Goal: Navigation & Orientation: Find specific page/section

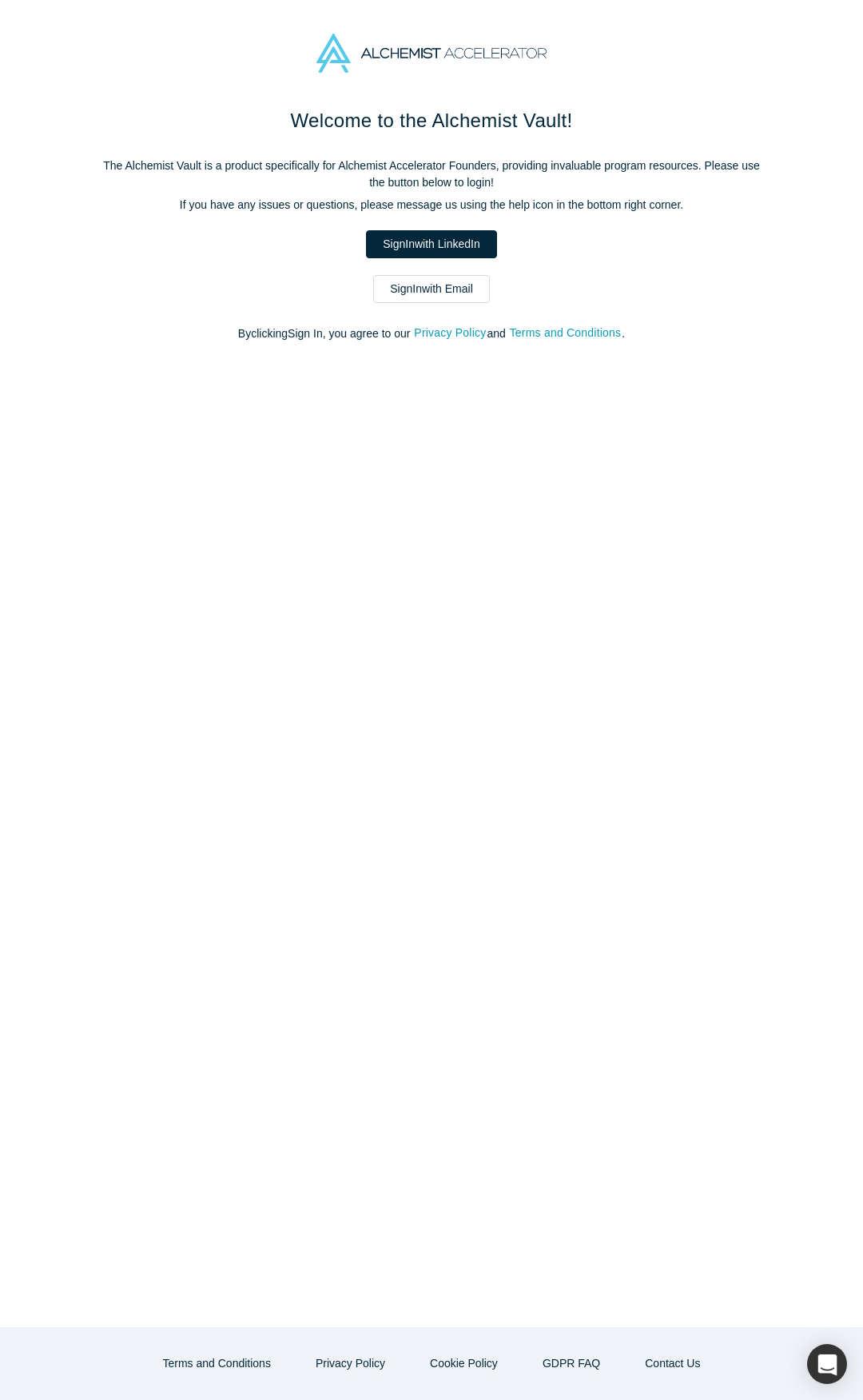
drag, startPoint x: 437, startPoint y: 287, endPoint x: 6, endPoint y: 348, distance: 435.3
click at [437, 287] on link "Sign In with Email" at bounding box center [431, 289] width 116 height 28
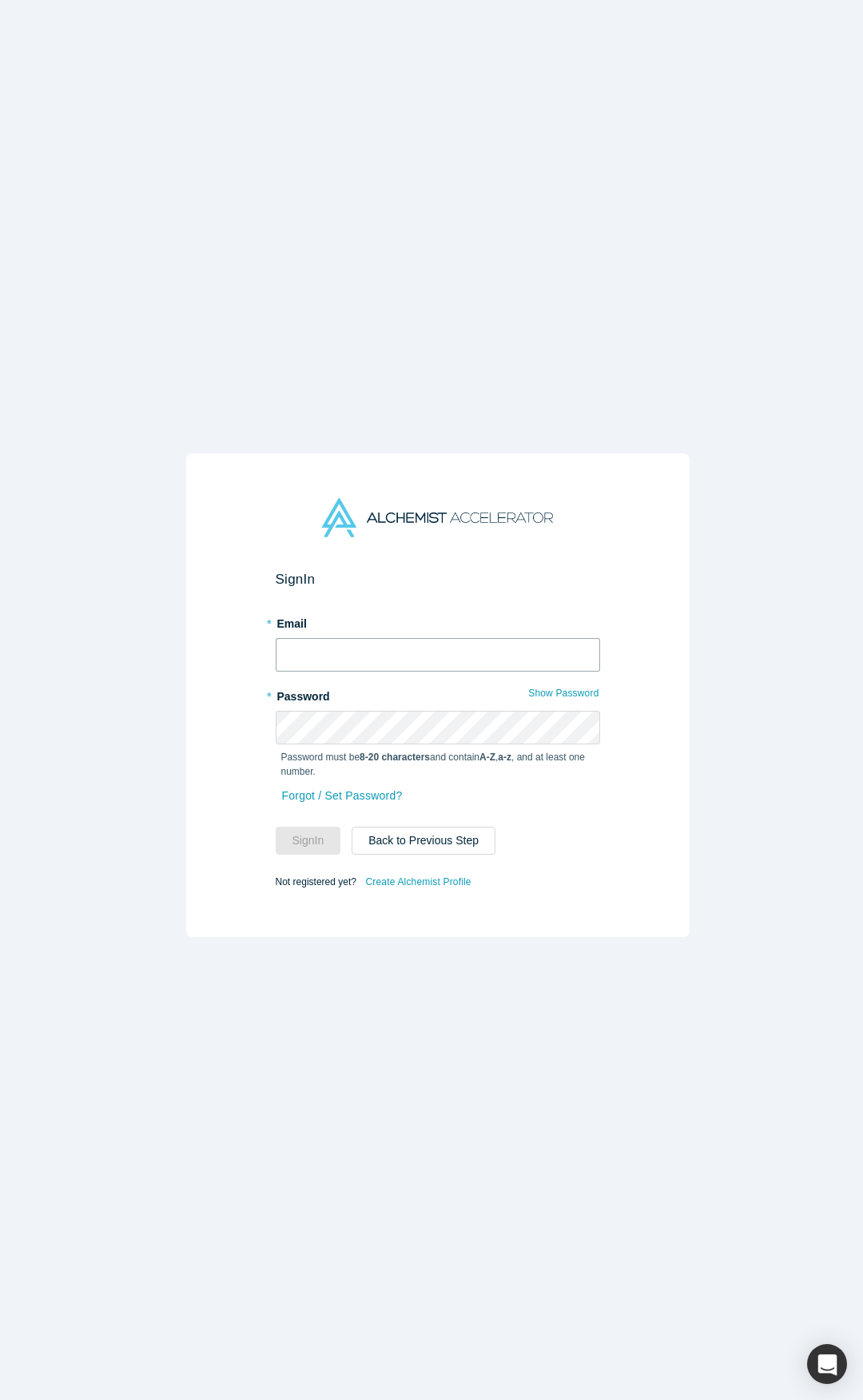
type input "[PERSON_NAME][EMAIL_ADDRESS][DOMAIN_NAME]"
click at [306, 835] on button "Sign In" at bounding box center [308, 840] width 66 height 28
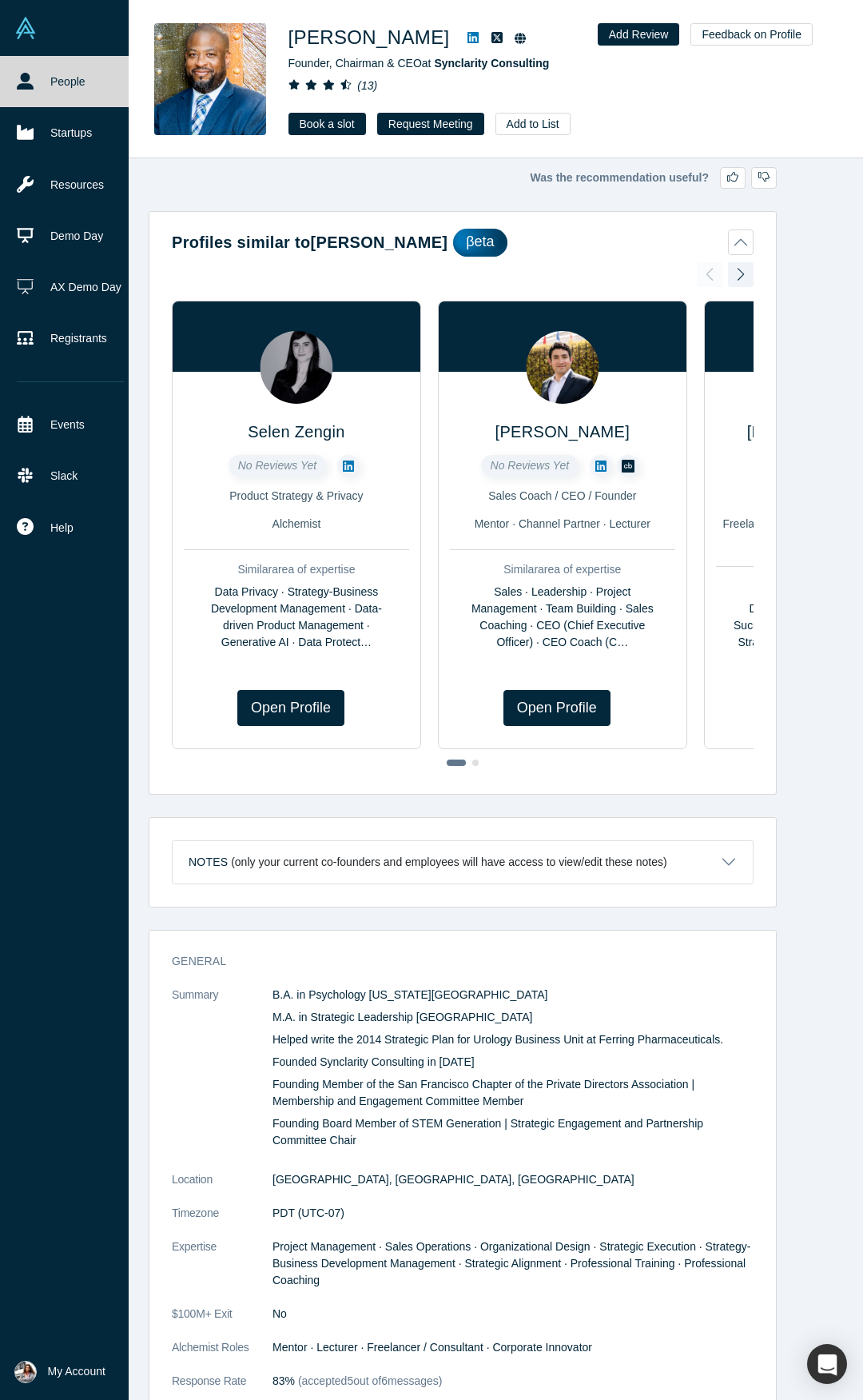
click at [24, 30] on img at bounding box center [26, 28] width 22 height 22
